Goal: Transaction & Acquisition: Purchase product/service

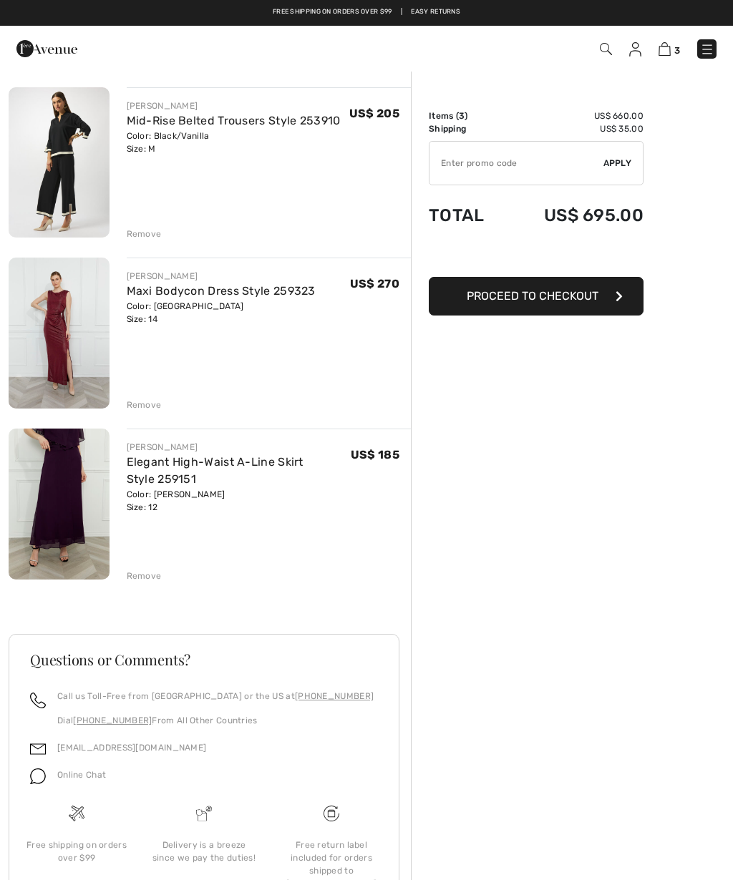
click at [142, 396] on div "Remove" at bounding box center [269, 404] width 285 height 16
click at [137, 235] on div "Remove" at bounding box center [144, 233] width 35 height 13
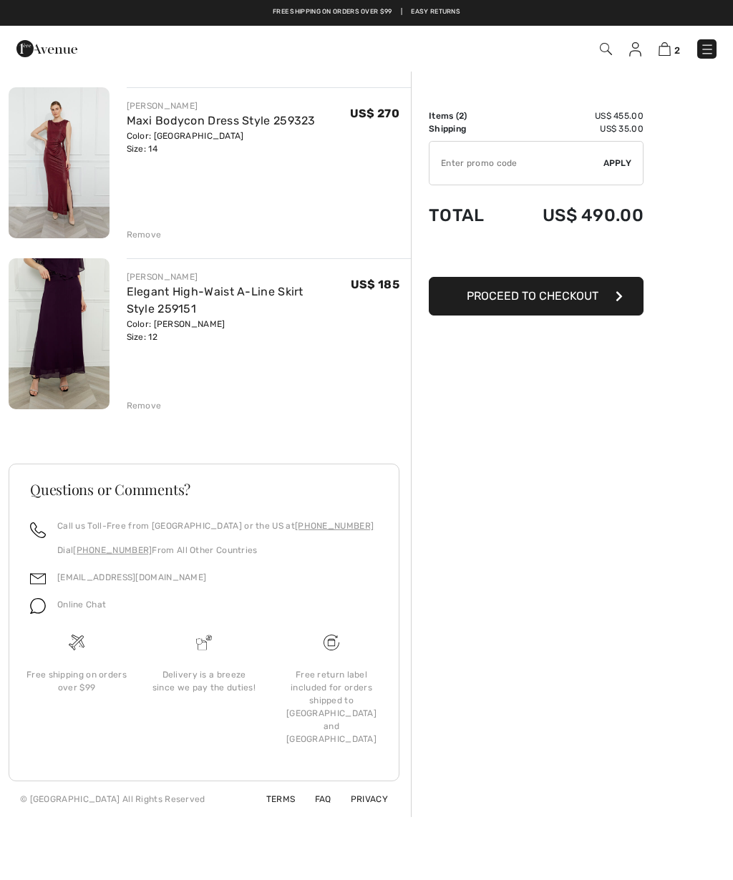
click at [135, 228] on div "Remove" at bounding box center [144, 234] width 35 height 13
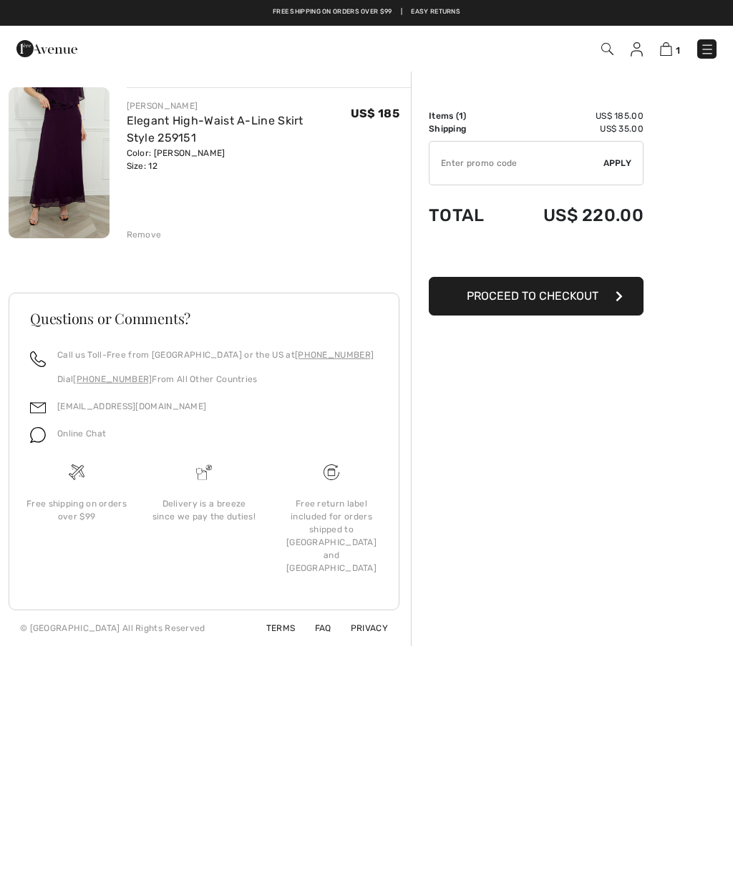
click at [37, 291] on div "Questions or Comments? Call us Toll-Free from Canada or the US at +1 (888) 605-…" at bounding box center [210, 452] width 402 height 388
click at [59, 195] on img at bounding box center [59, 162] width 101 height 151
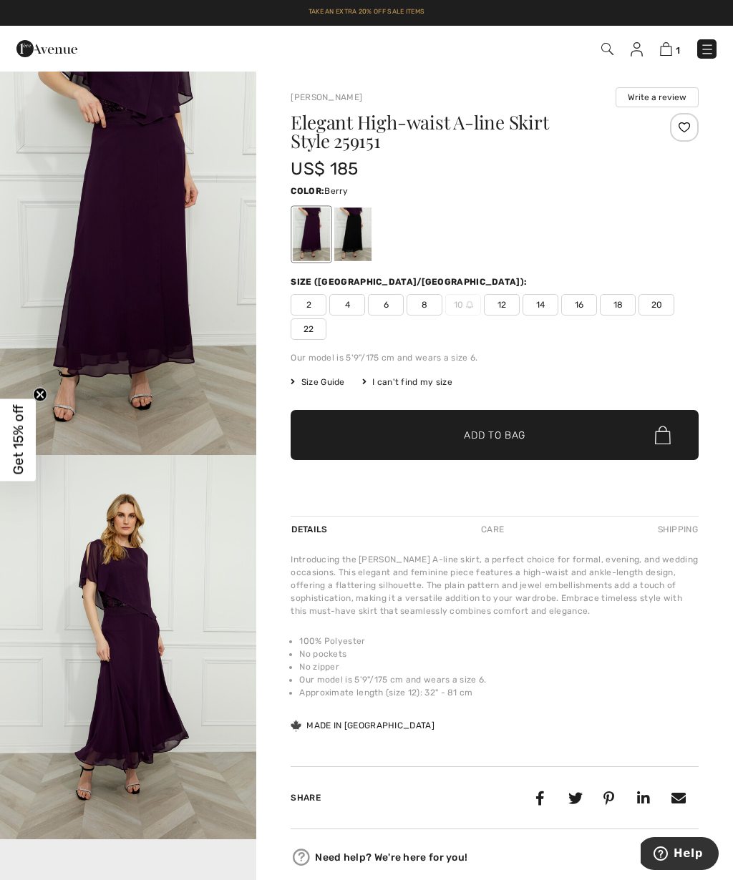
click at [542, 308] on span "14" at bounding box center [540, 304] width 36 height 21
click at [525, 432] on span "Add to Bag" at bounding box center [495, 435] width 62 height 15
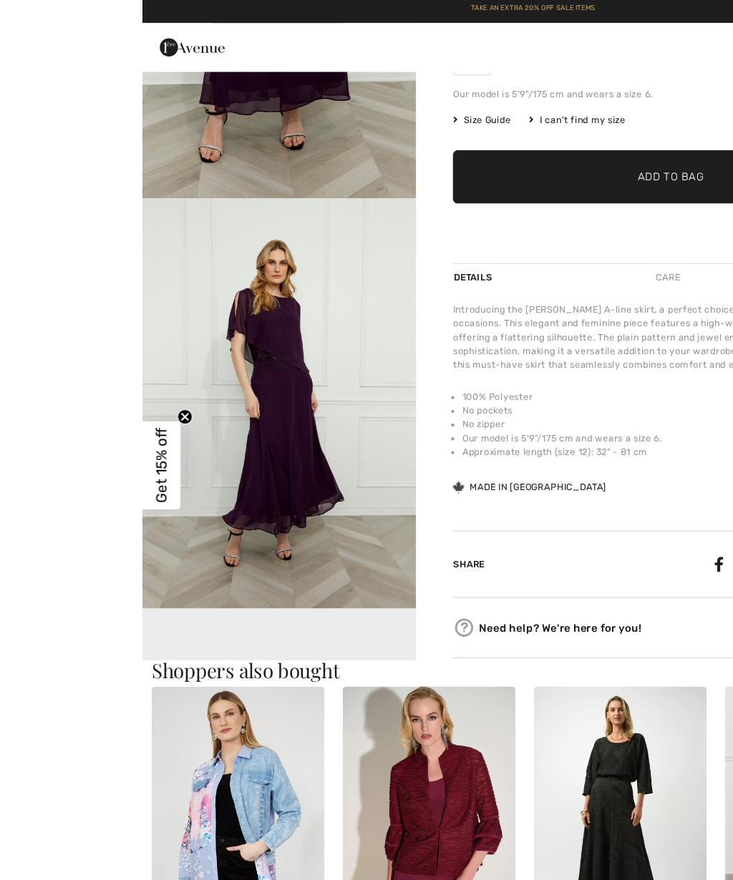
scroll to position [268, 0]
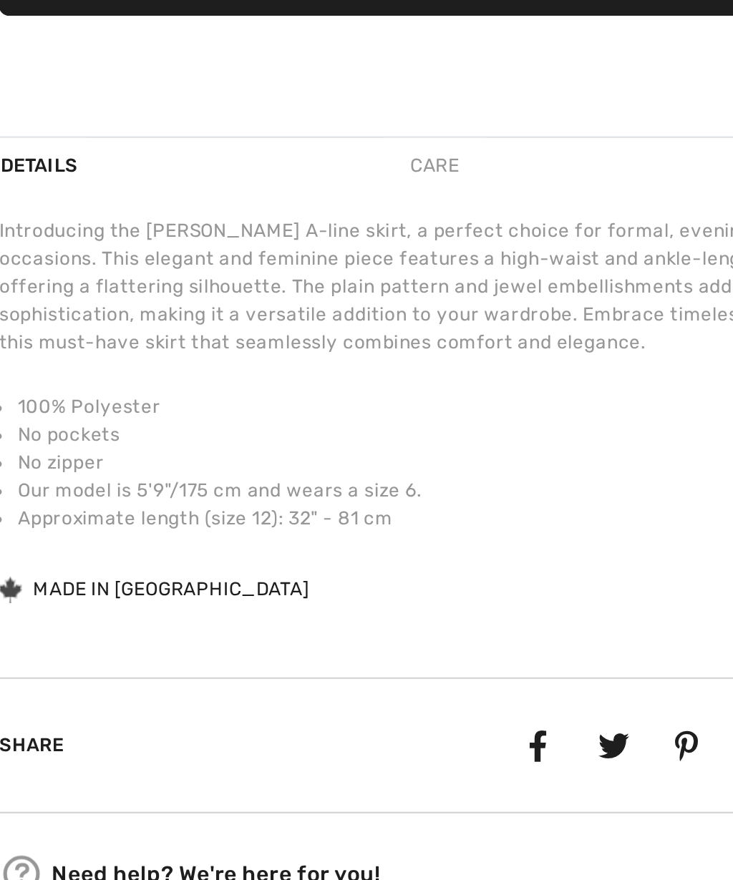
click at [290, 285] on div "Introducing the Frank Lyman A-line skirt, a perfect choice for formal, evening,…" at bounding box center [494, 375] width 408 height 180
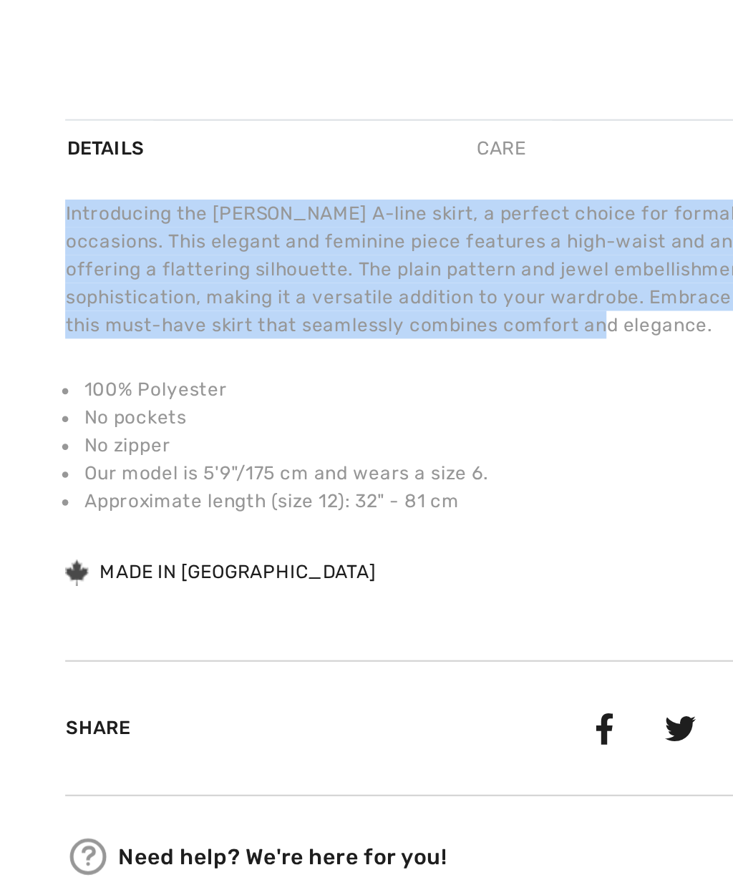
click at [299, 380] on li "No pockets" at bounding box center [498, 386] width 399 height 13
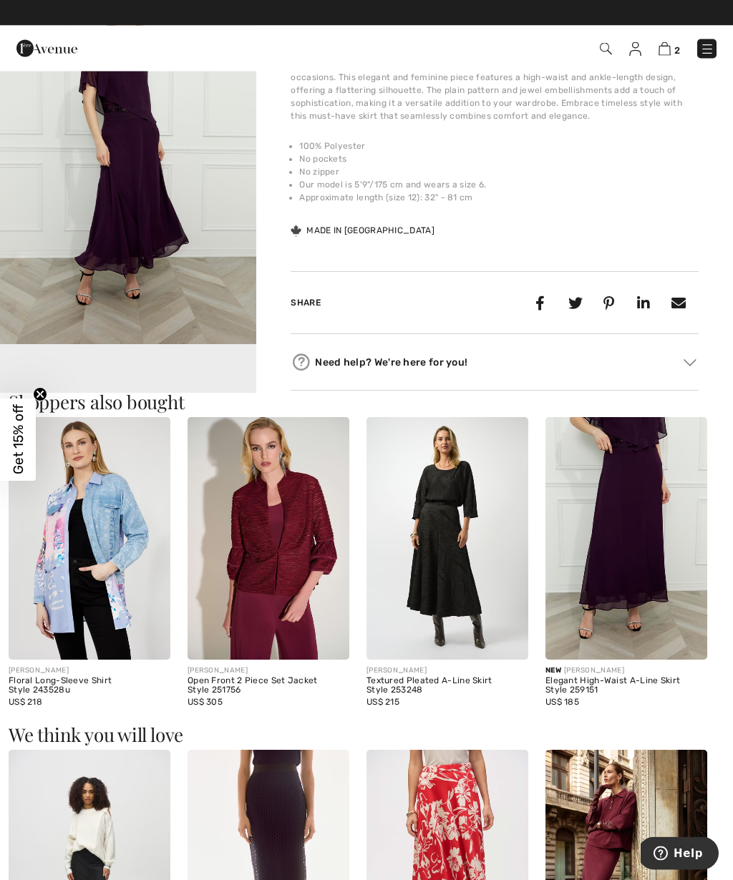
scroll to position [495, 0]
click at [592, 378] on div "Need help? We're here for you! Toll free (Canada/US): +1 (888) 605-5525 Interna…" at bounding box center [494, 362] width 408 height 57
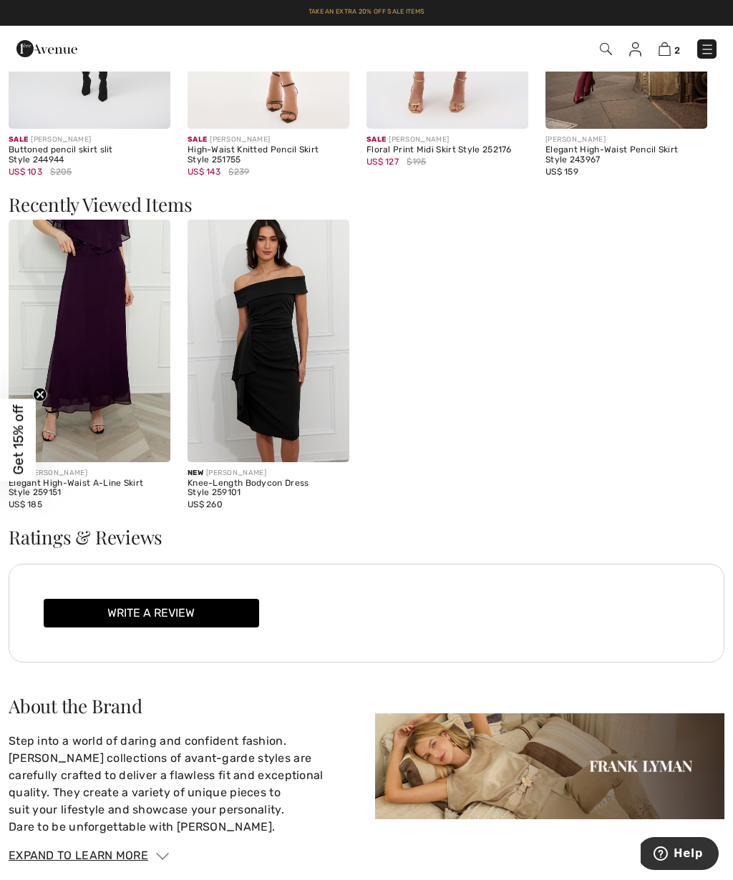
scroll to position [1345, 0]
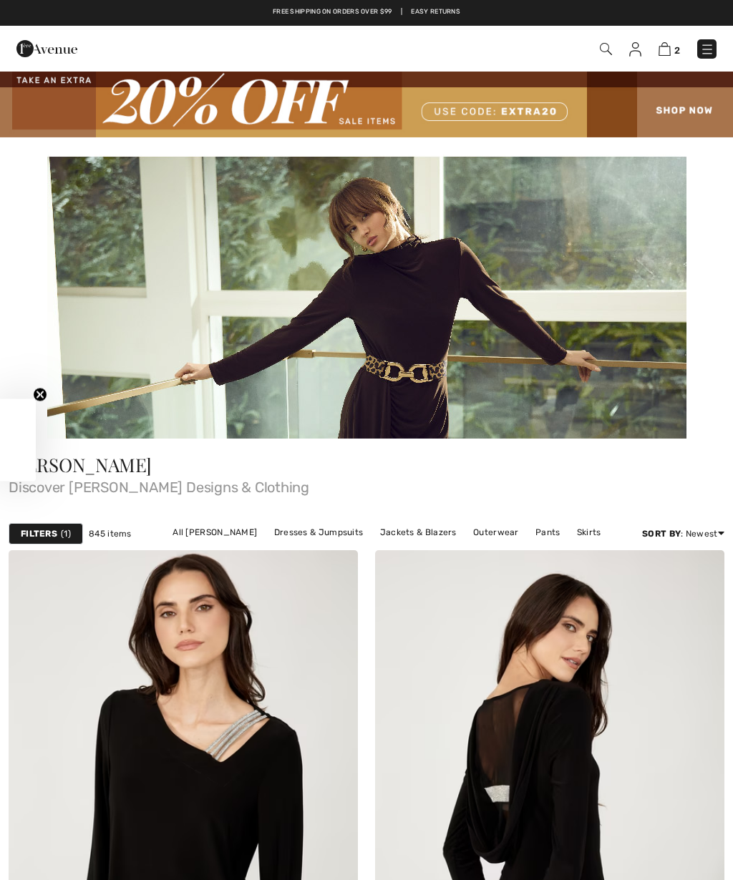
checkbox input "true"
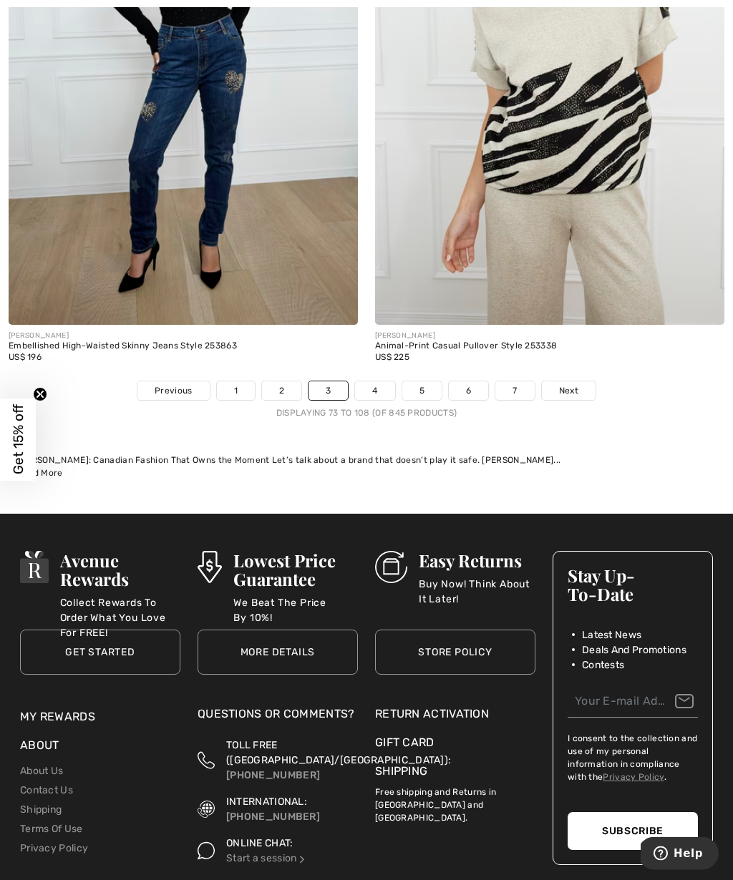
scroll to position [10984, 0]
click at [364, 381] on link "4" at bounding box center [374, 390] width 39 height 19
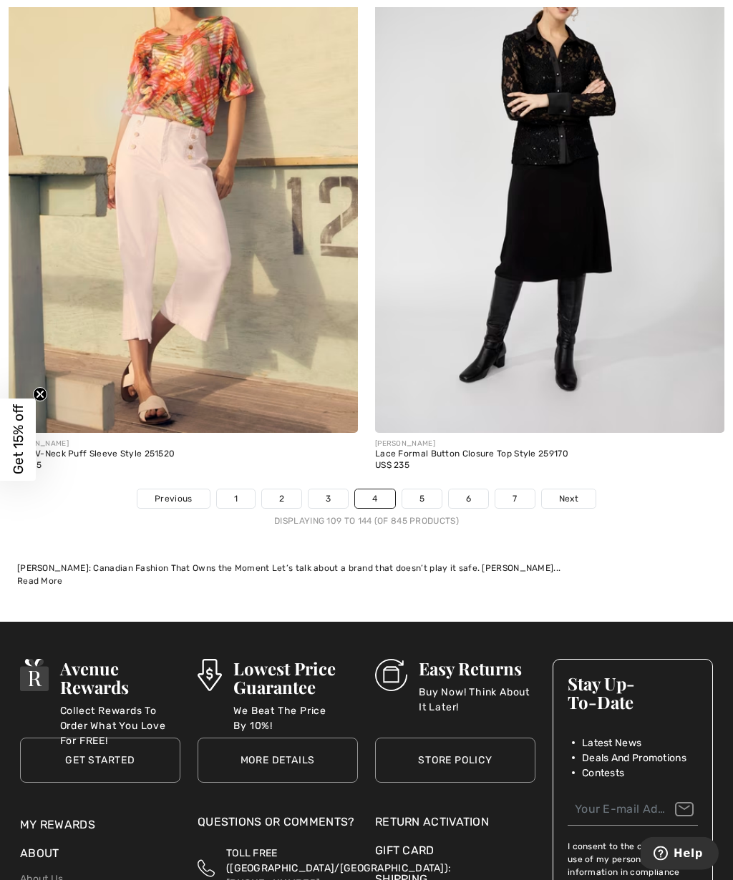
scroll to position [10852, 0]
click at [413, 497] on link "5" at bounding box center [421, 498] width 39 height 19
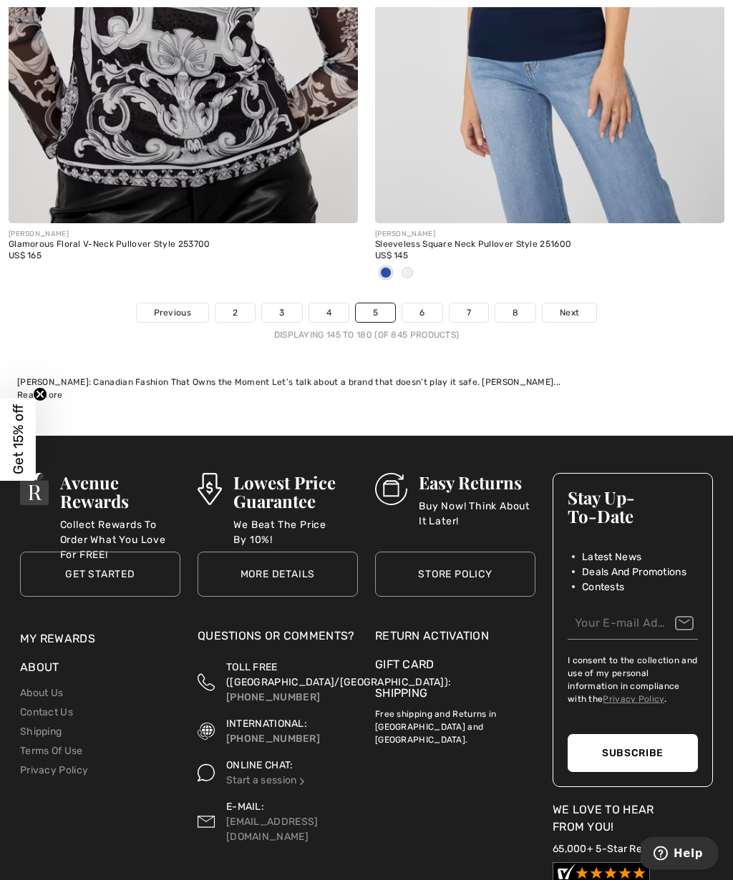
scroll to position [11025, 0]
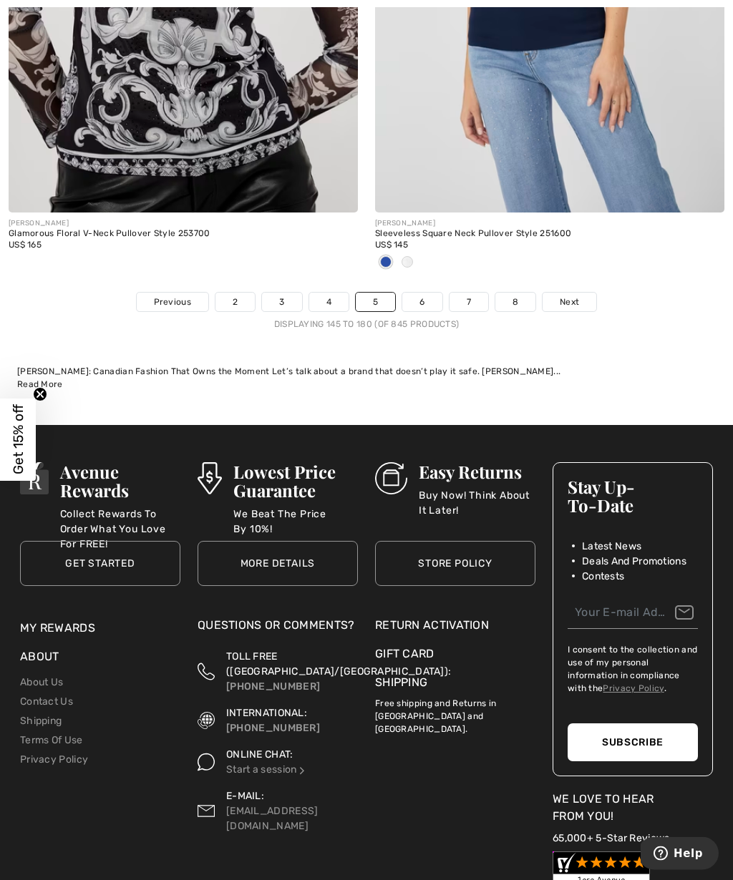
click at [413, 298] on link "6" at bounding box center [421, 302] width 39 height 19
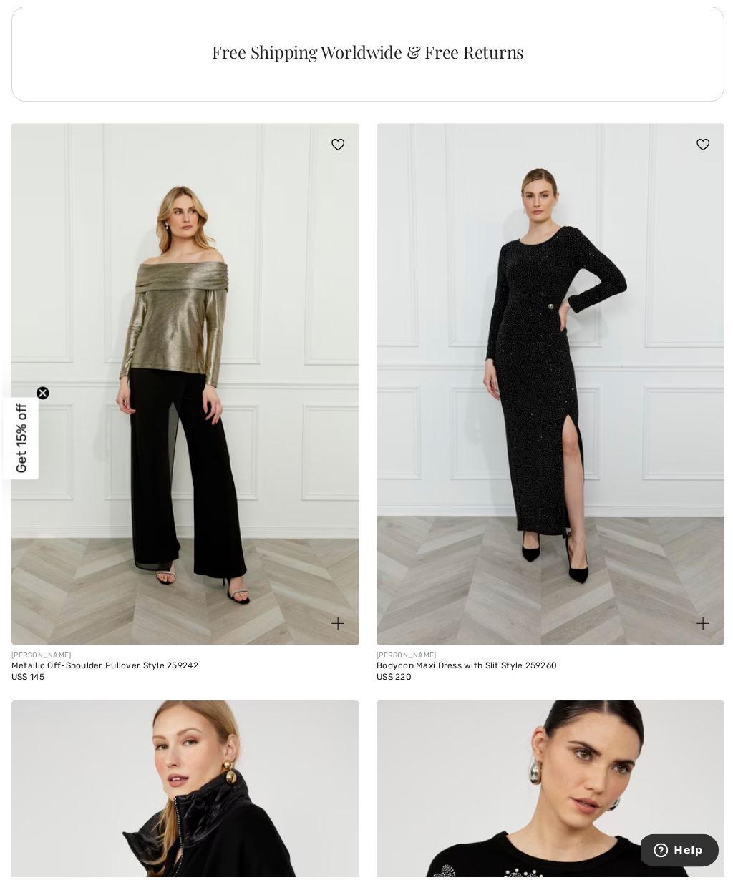
scroll to position [4088, 0]
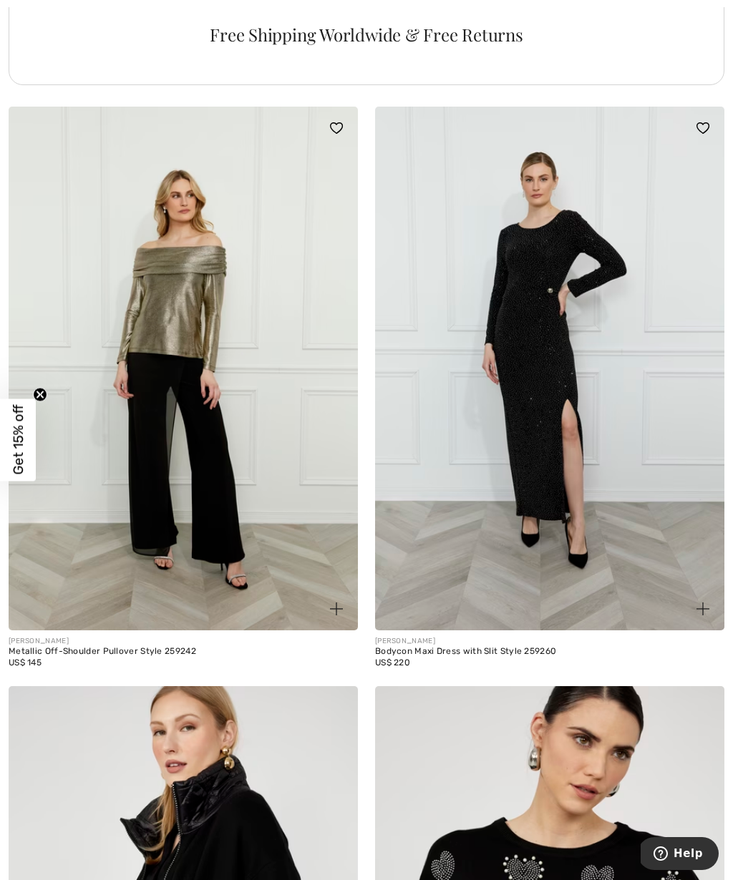
click at [160, 315] on img at bounding box center [183, 369] width 349 height 524
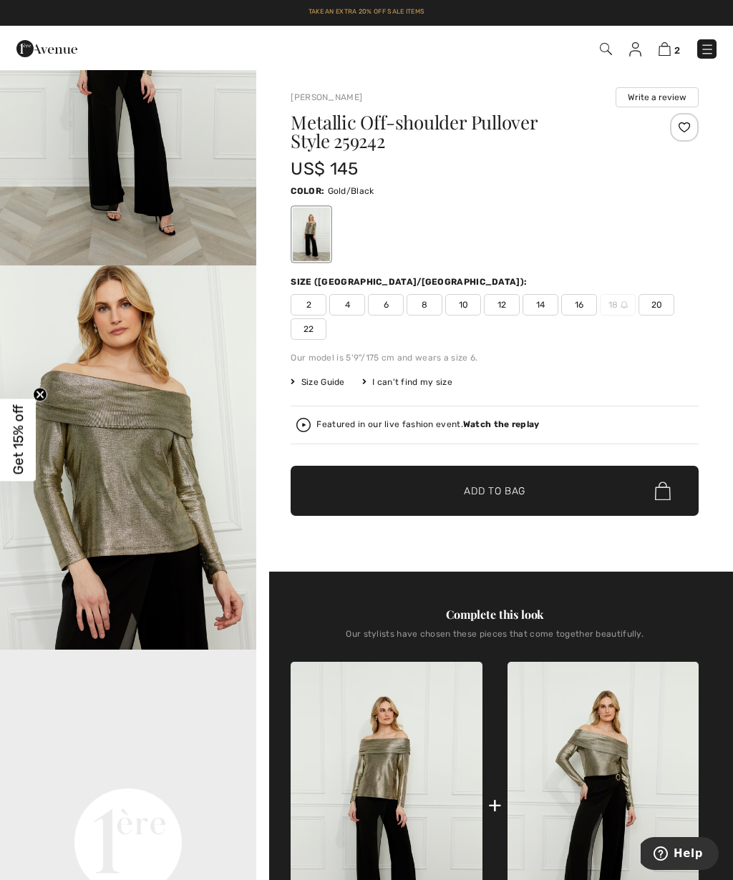
scroll to position [175, 0]
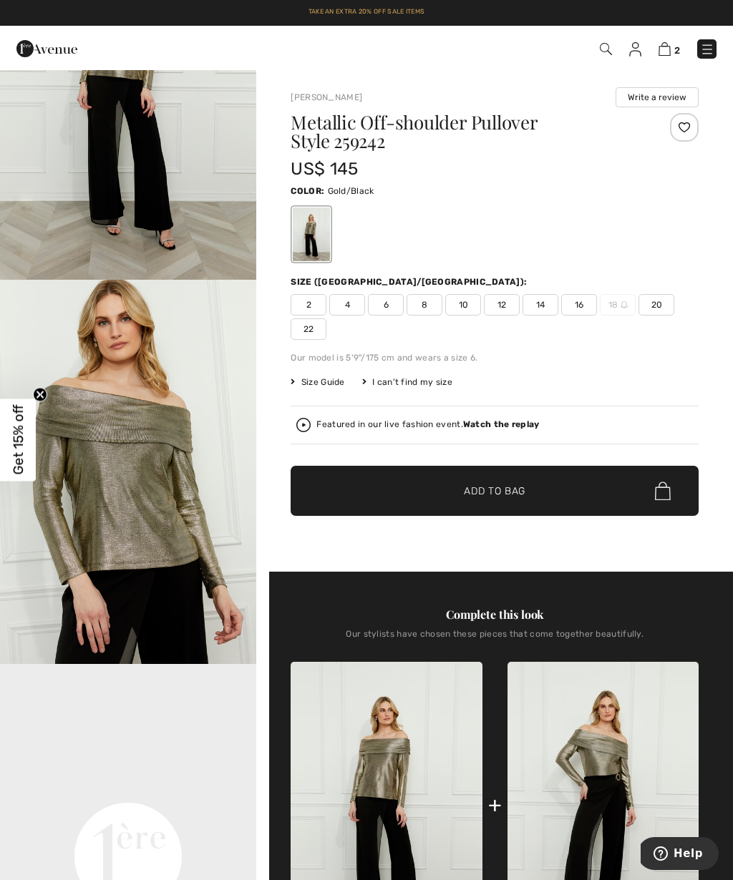
click at [88, 367] on img "2 / 4" at bounding box center [128, 472] width 256 height 385
click at [489, 306] on span "12" at bounding box center [502, 304] width 36 height 21
click at [471, 507] on span "✔ Added to Bag Add to Bag" at bounding box center [494, 491] width 408 height 50
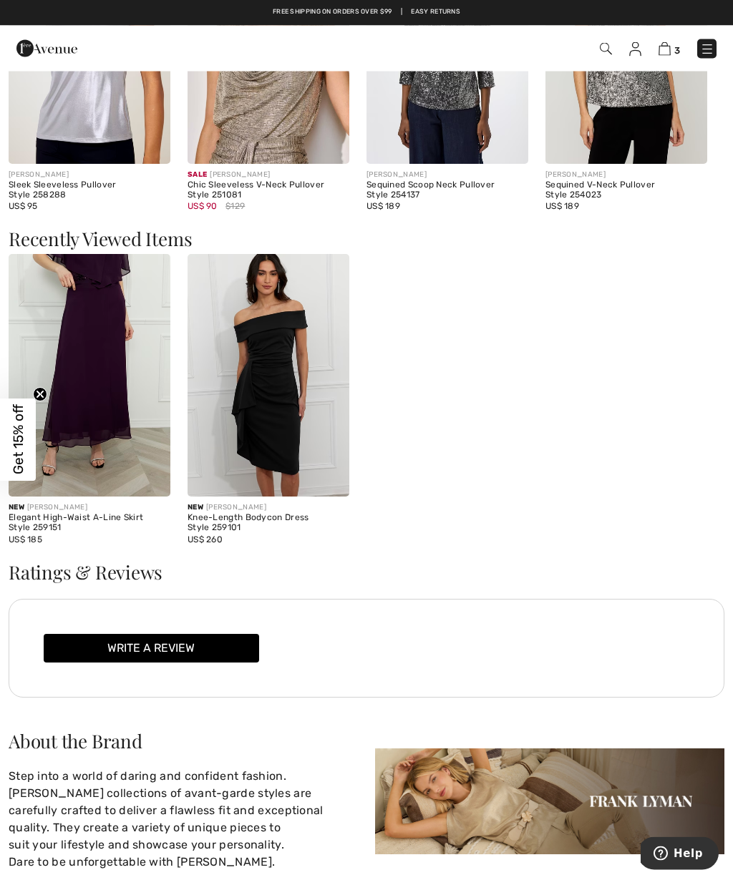
scroll to position [1793, 0]
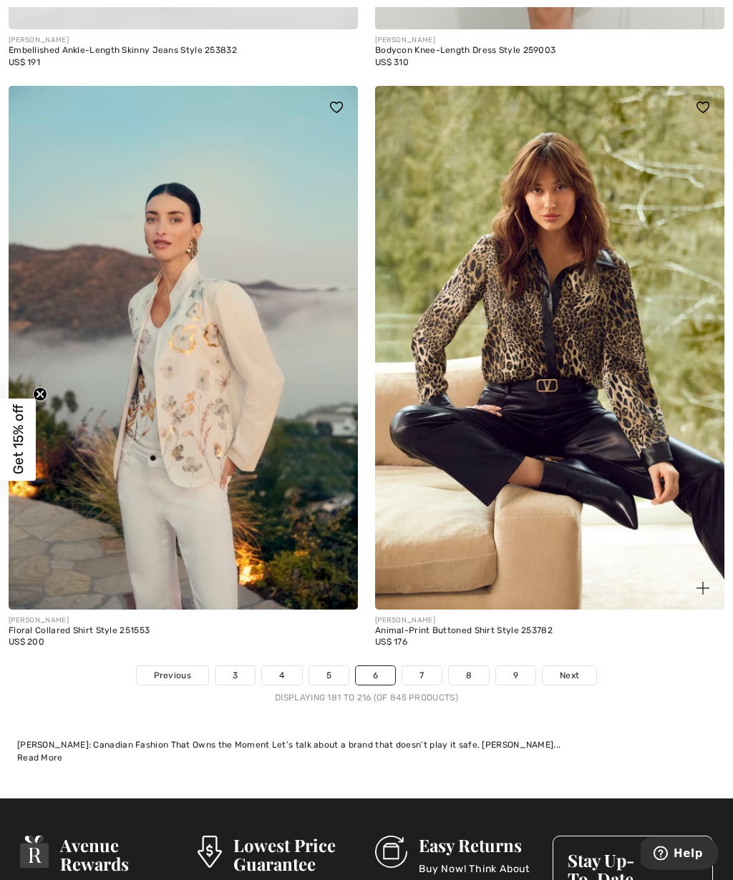
scroll to position [10628, 0]
click at [416, 666] on link "7" at bounding box center [421, 675] width 39 height 19
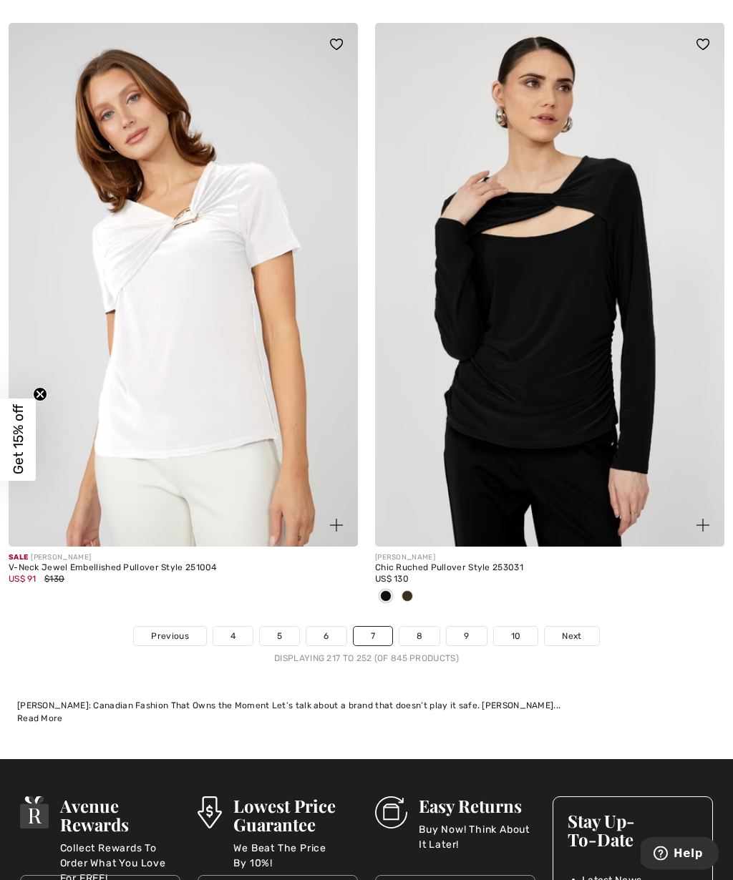
scroll to position [10833, 0]
click at [418, 627] on link "8" at bounding box center [419, 636] width 40 height 19
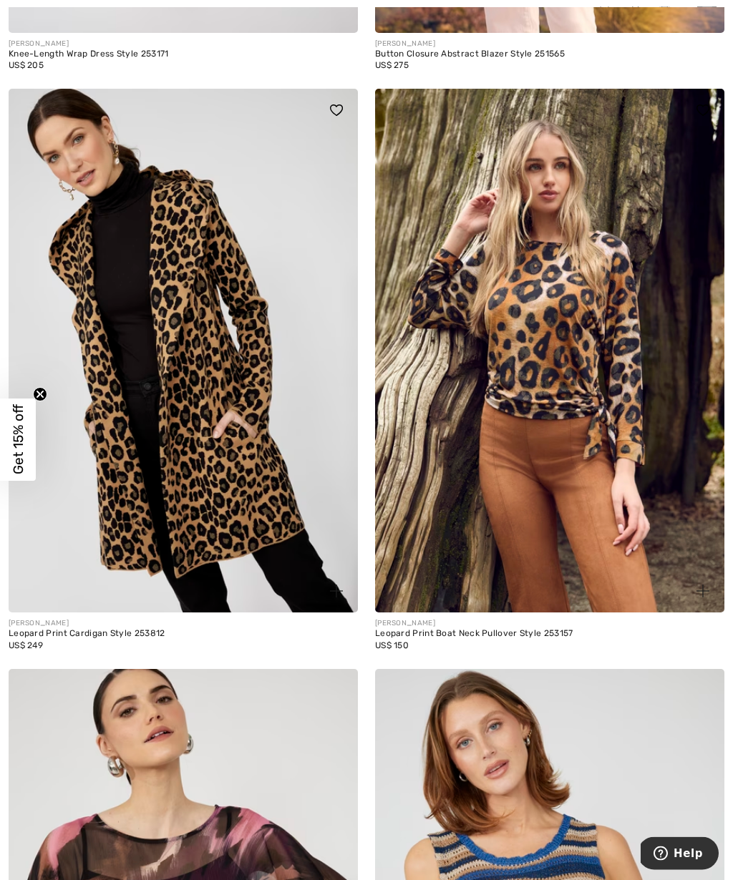
scroll to position [1674, 0]
